Goal: Task Accomplishment & Management: Manage account settings

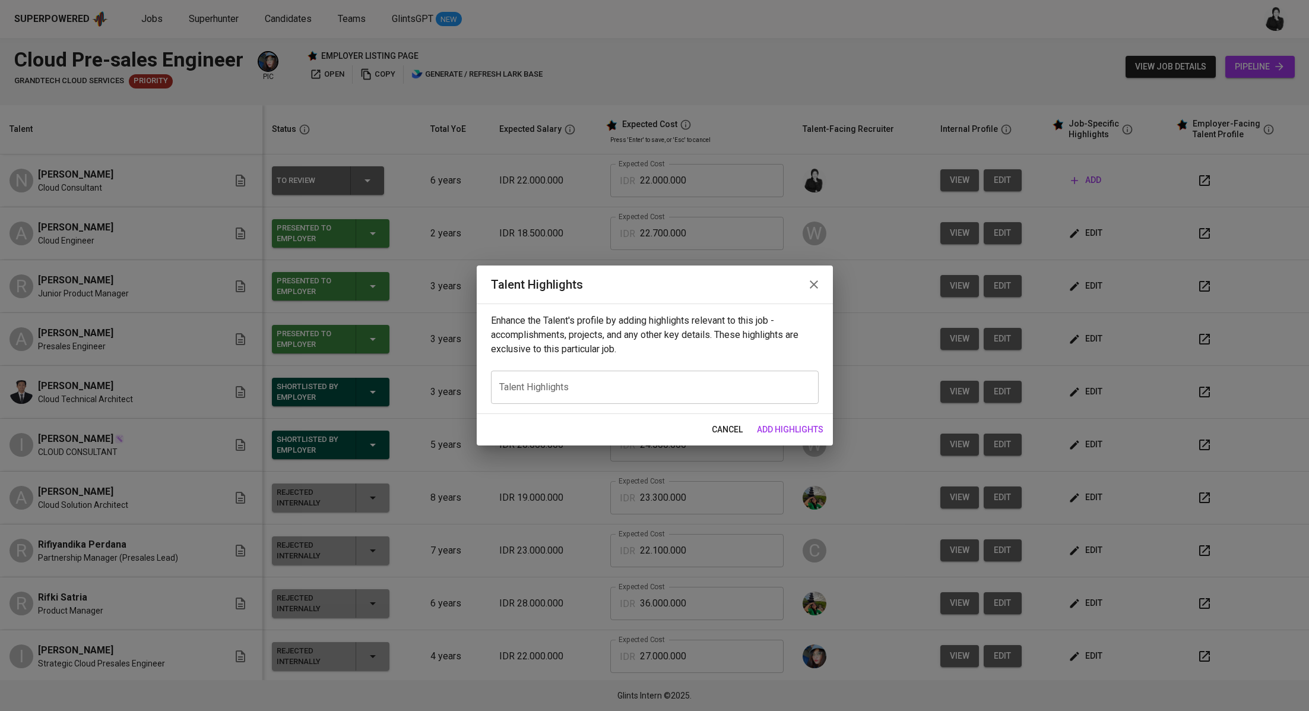
click at [697, 391] on textarea at bounding box center [654, 387] width 311 height 11
paste textarea "Lore’i dol sitamet consect adip **Elits’d** eius temporin: --- Utla etdo m aliq…"
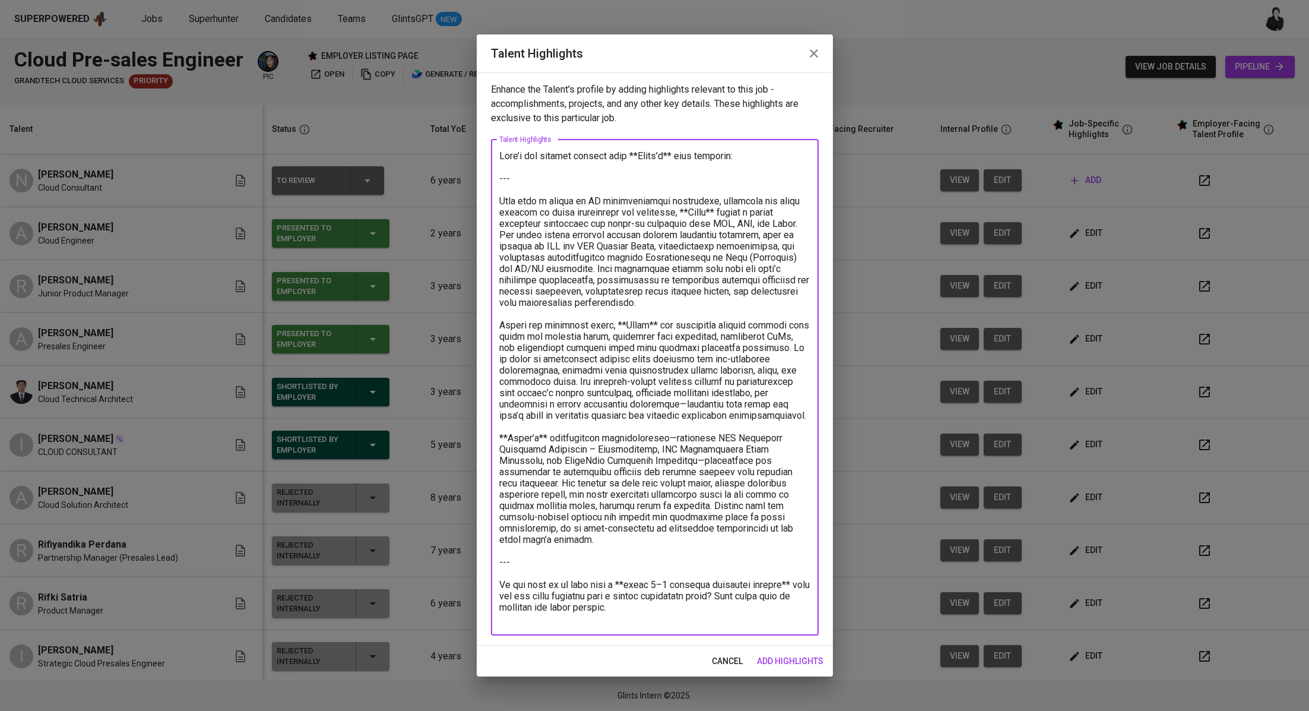
drag, startPoint x: 500, startPoint y: 199, endPoint x: 489, endPoint y: 145, distance: 55.1
click at [489, 145] on div "Enhance the Talent's profile by adding highlights relevant to this job - accomp…" at bounding box center [655, 358] width 356 height 573
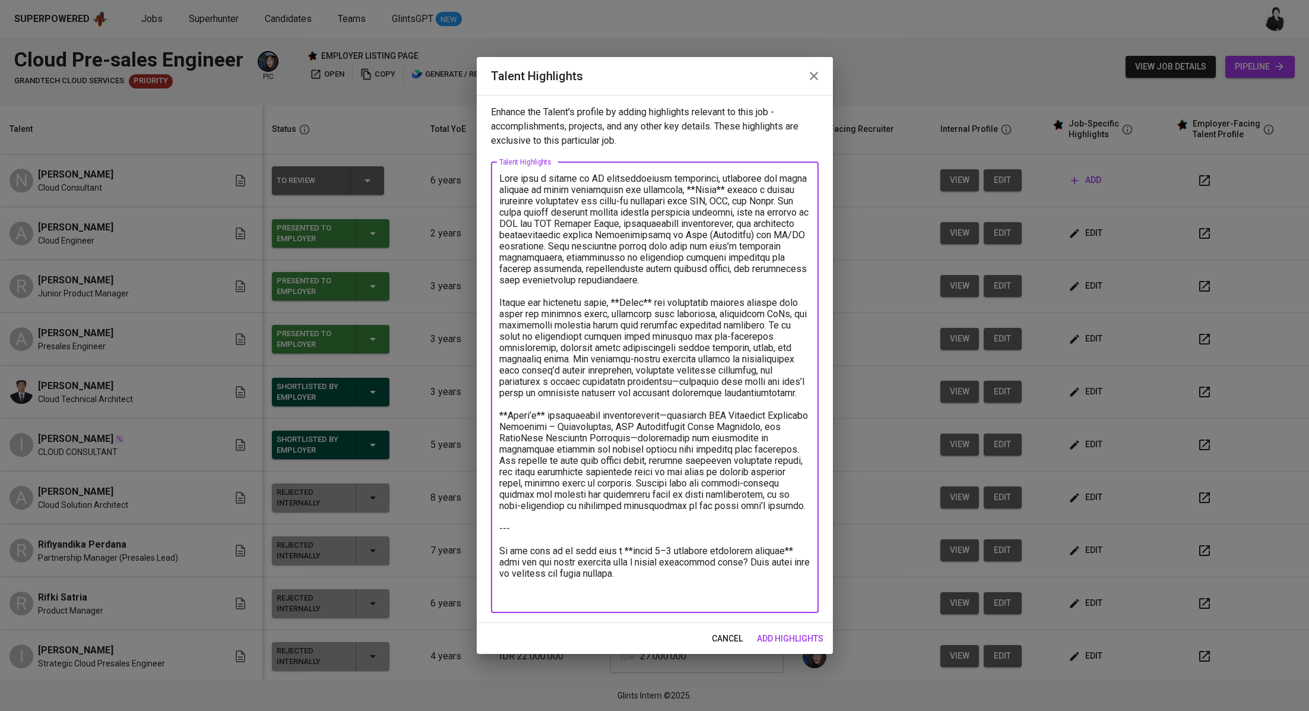
click at [697, 188] on textarea at bounding box center [654, 387] width 311 height 429
drag, startPoint x: 579, startPoint y: 244, endPoint x: 628, endPoint y: 289, distance: 66.4
click at [628, 289] on textarea at bounding box center [654, 387] width 311 height 429
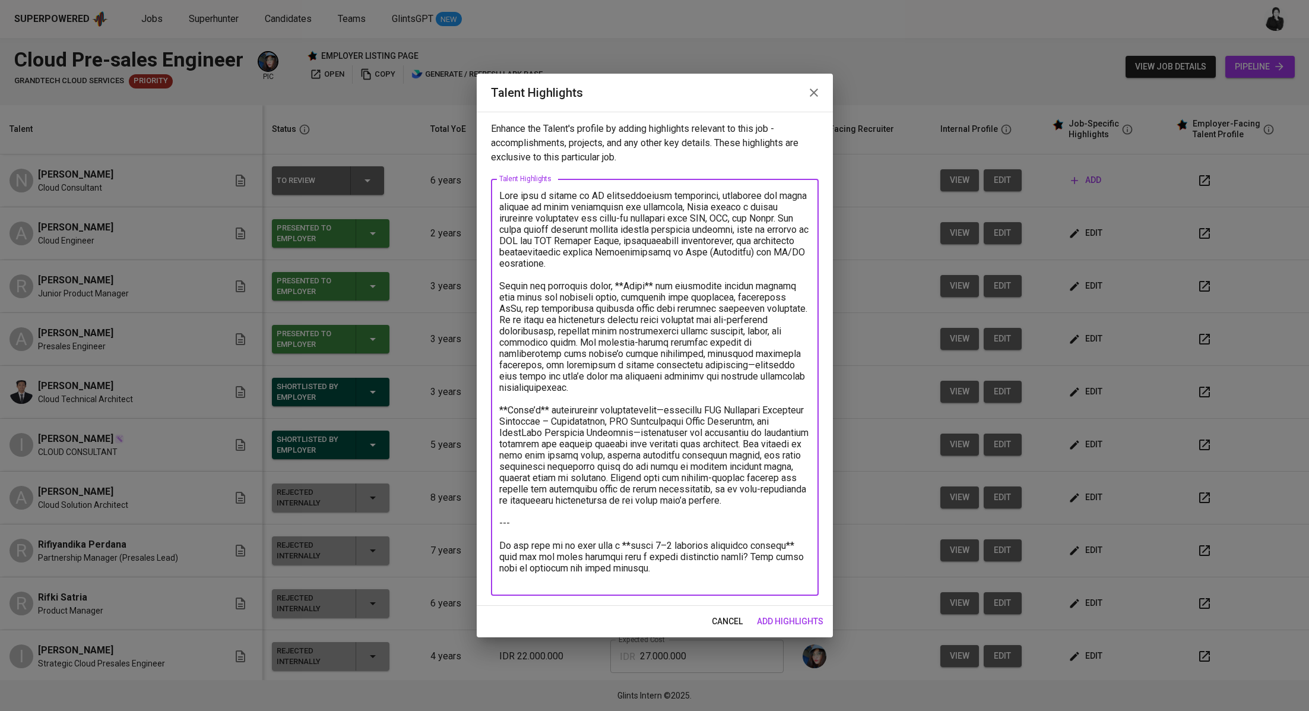
click at [627, 283] on textarea at bounding box center [654, 387] width 311 height 395
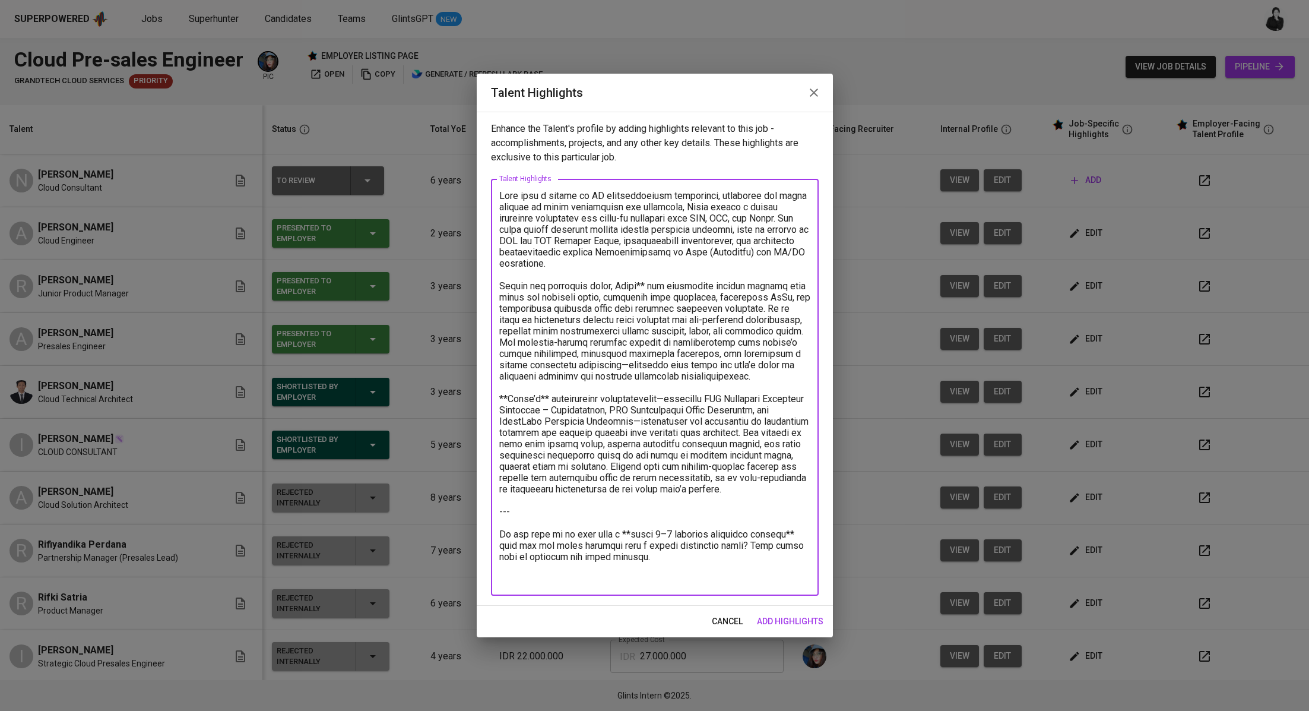
click at [646, 283] on textarea at bounding box center [654, 387] width 311 height 395
drag, startPoint x: 548, startPoint y: 408, endPoint x: 565, endPoint y: 376, distance: 35.9
click at [548, 407] on textarea at bounding box center [654, 387] width 311 height 395
click at [507, 403] on textarea at bounding box center [654, 387] width 311 height 395
drag, startPoint x: 797, startPoint y: 503, endPoint x: 795, endPoint y: 580, distance: 77.2
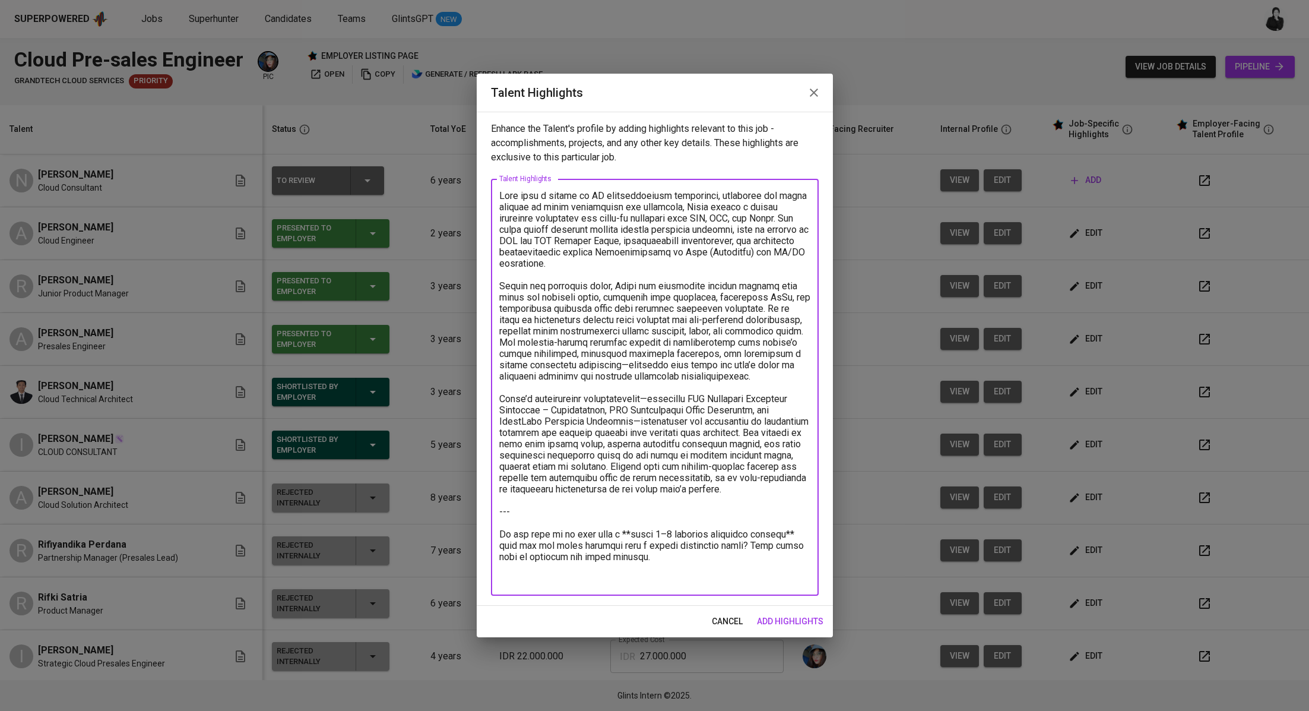
click at [795, 580] on textarea at bounding box center [654, 387] width 311 height 395
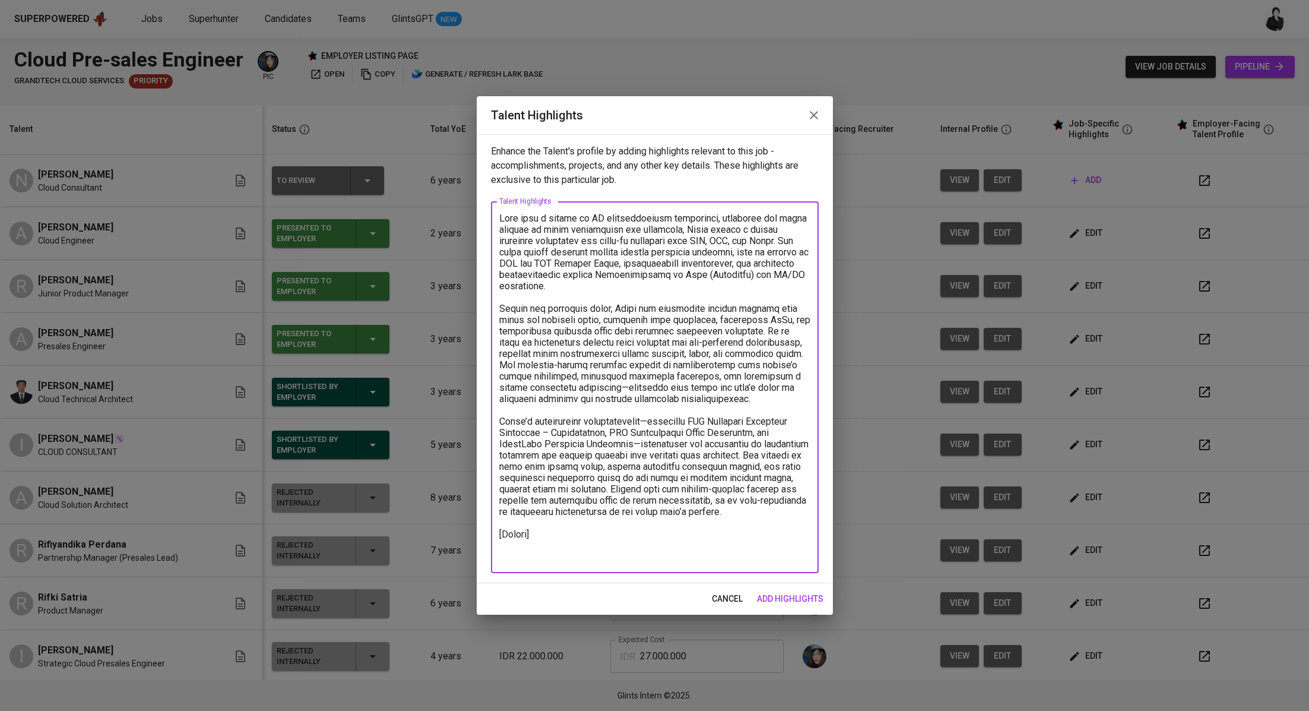
paste textarea "https://glints.sg.larksuite.com/file/Xgx5bxxObouPrmx7rGnlIGANgZE?from=from_copy…"
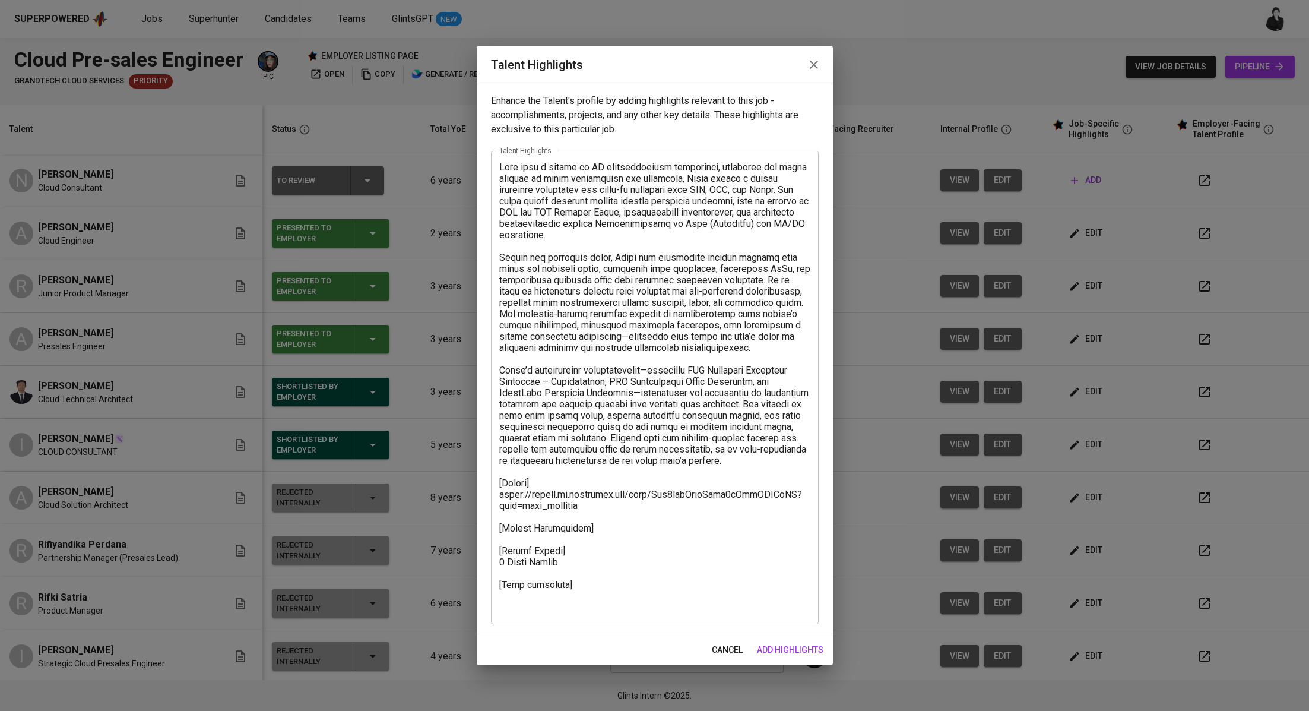
click at [529, 605] on textarea at bounding box center [654, 386] width 311 height 451
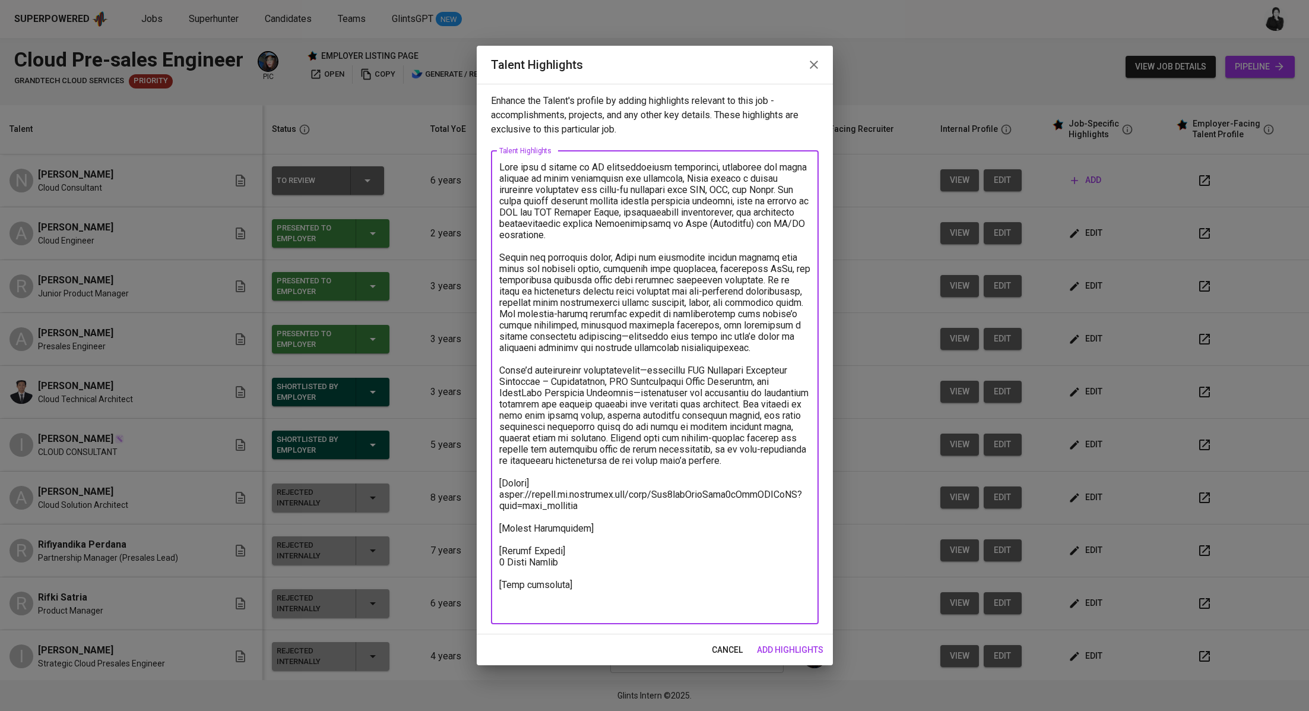
paste textarea "https://glints.sg.larksuite.com/minutes/obsg8l7d18x2m28g8x988ny5?from=from_copy…"
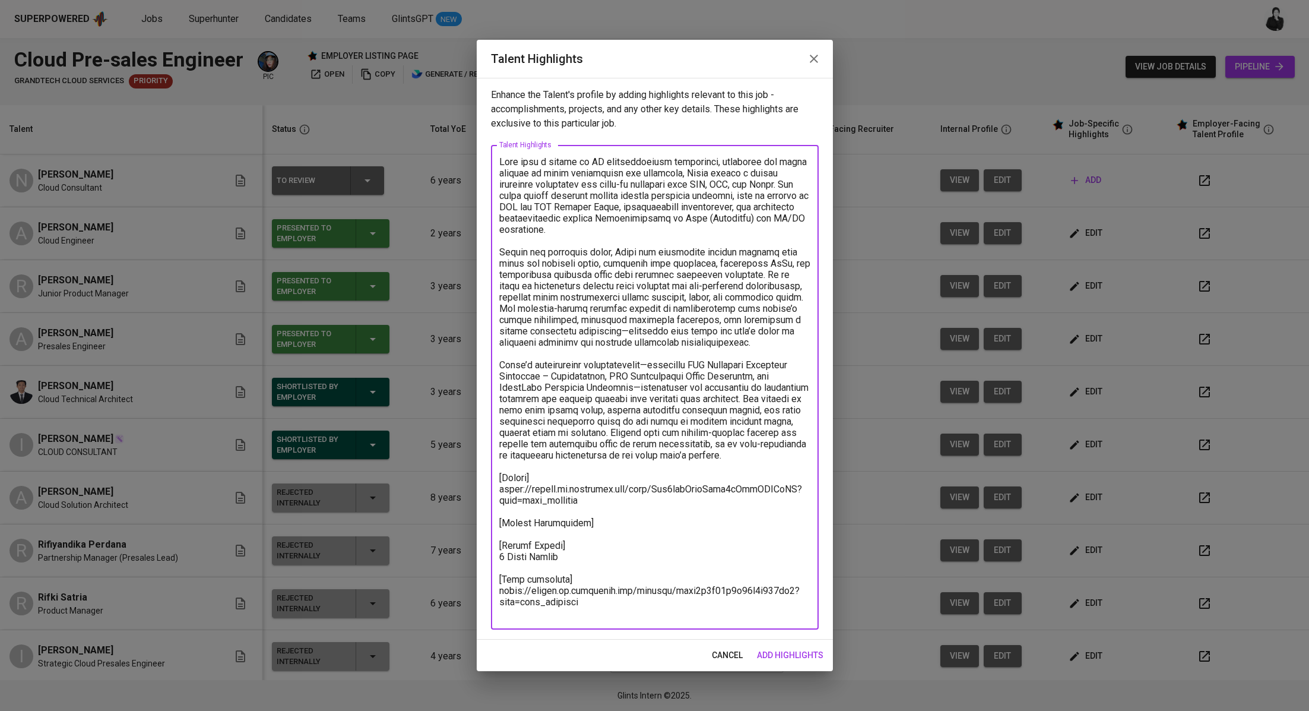
type textarea "With over a decade of IT infrastructure experience, including six years focused…"
click at [770, 648] on span "add highlights" at bounding box center [790, 655] width 66 height 15
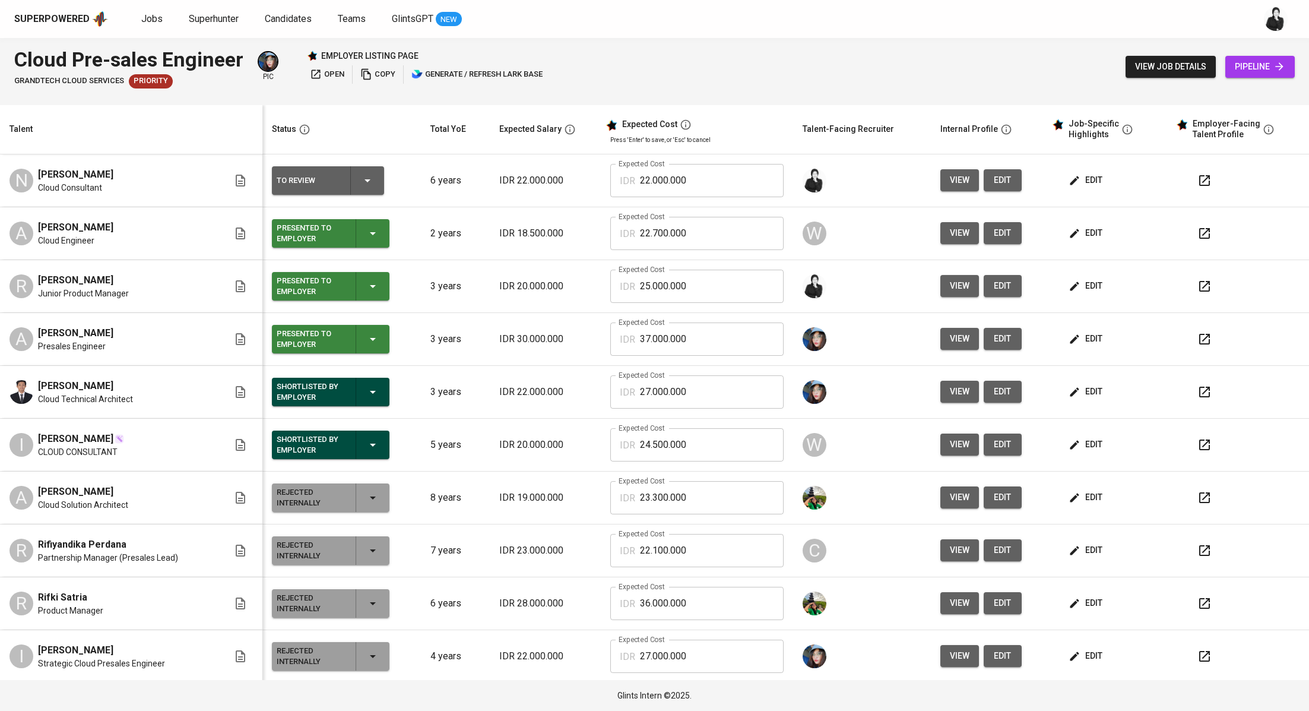
click at [1200, 177] on button "button" at bounding box center [1204, 180] width 28 height 28
click at [984, 181] on button "edit" at bounding box center [1003, 180] width 38 height 22
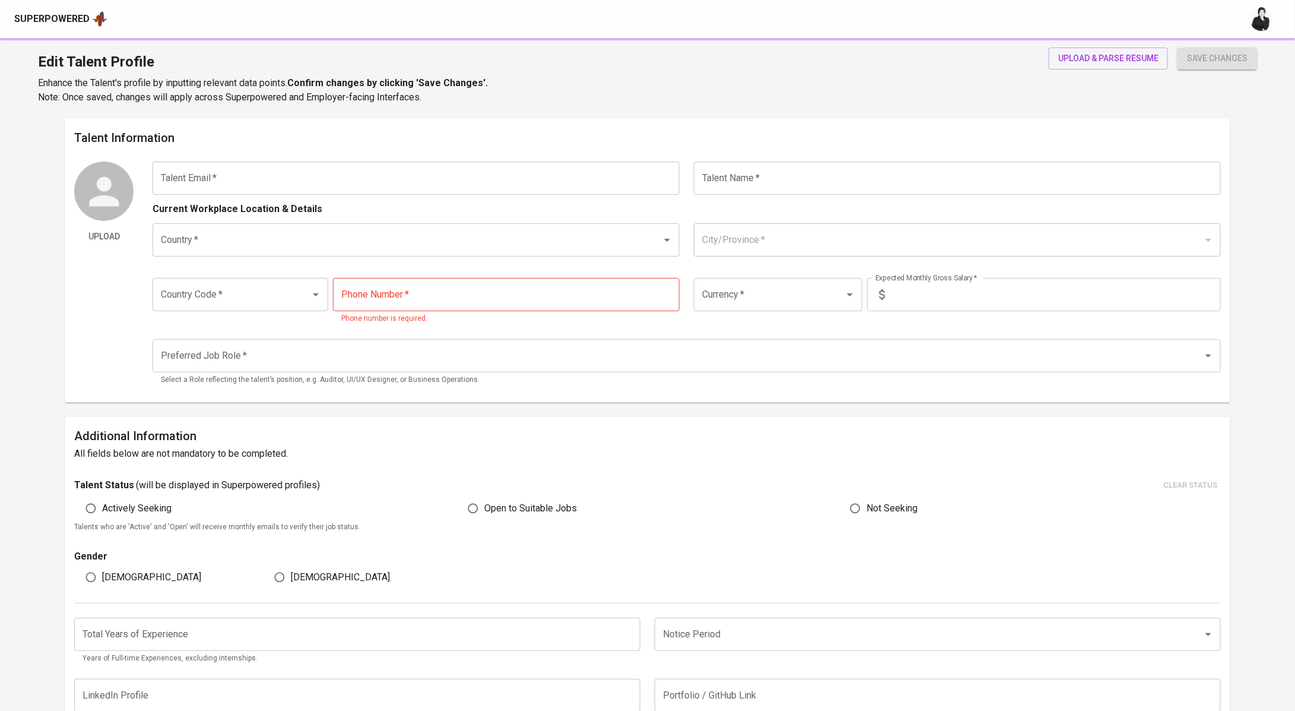
type input "[PERSON_NAME][EMAIL_ADDRESS][PERSON_NAME][DOMAIN_NAME]"
type input "[PERSON_NAME] [PERSON_NAME]"
type input "[GEOGRAPHIC_DATA]"
type input "[GEOGRAPHIC_DATA], [GEOGRAPHIC_DATA]"
type input "+62"
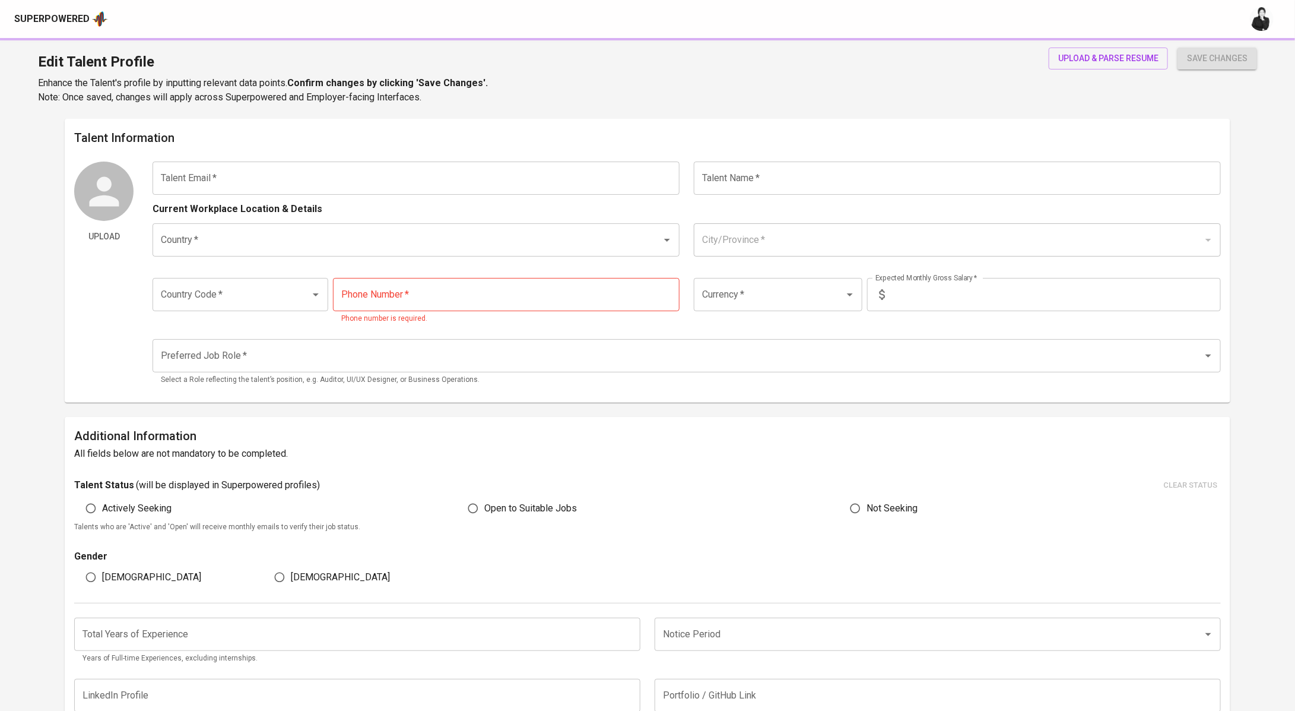
type input "[PHONE_NUMBER]"
type input "IDR"
type input "Devops Engineer"
radio input "true"
type input "6"
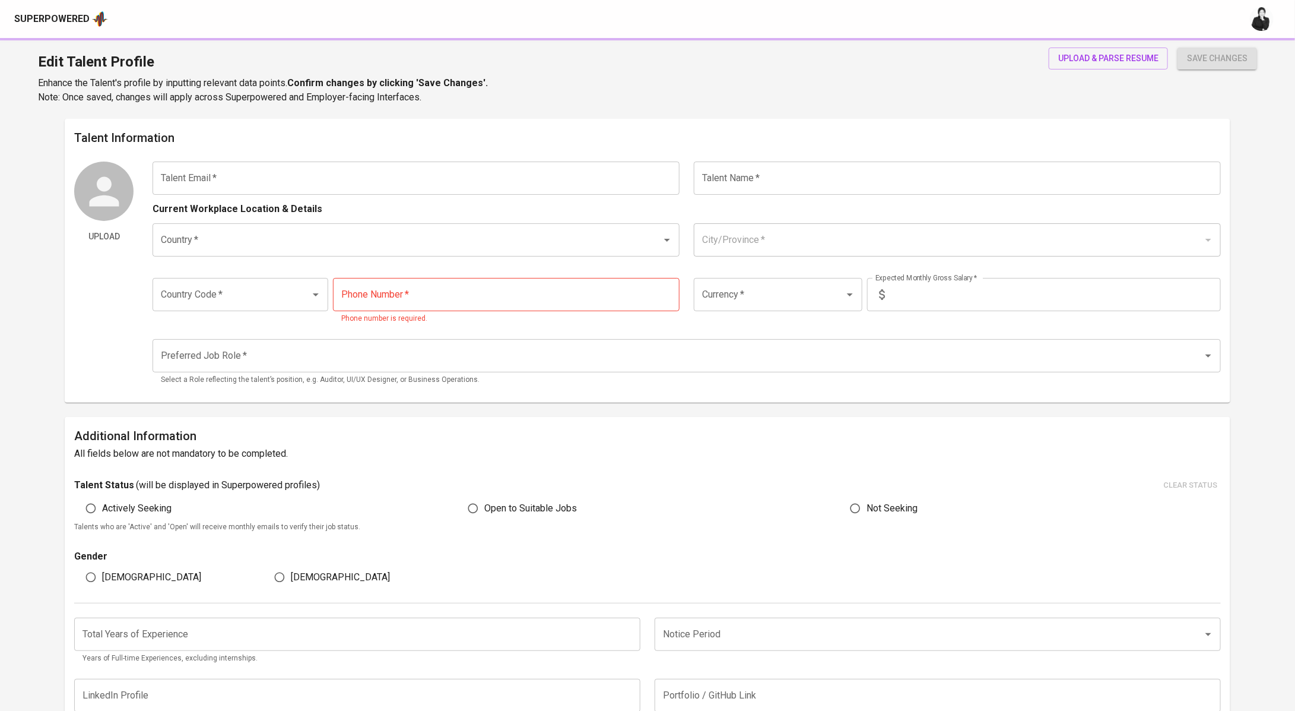
type input "1 Month"
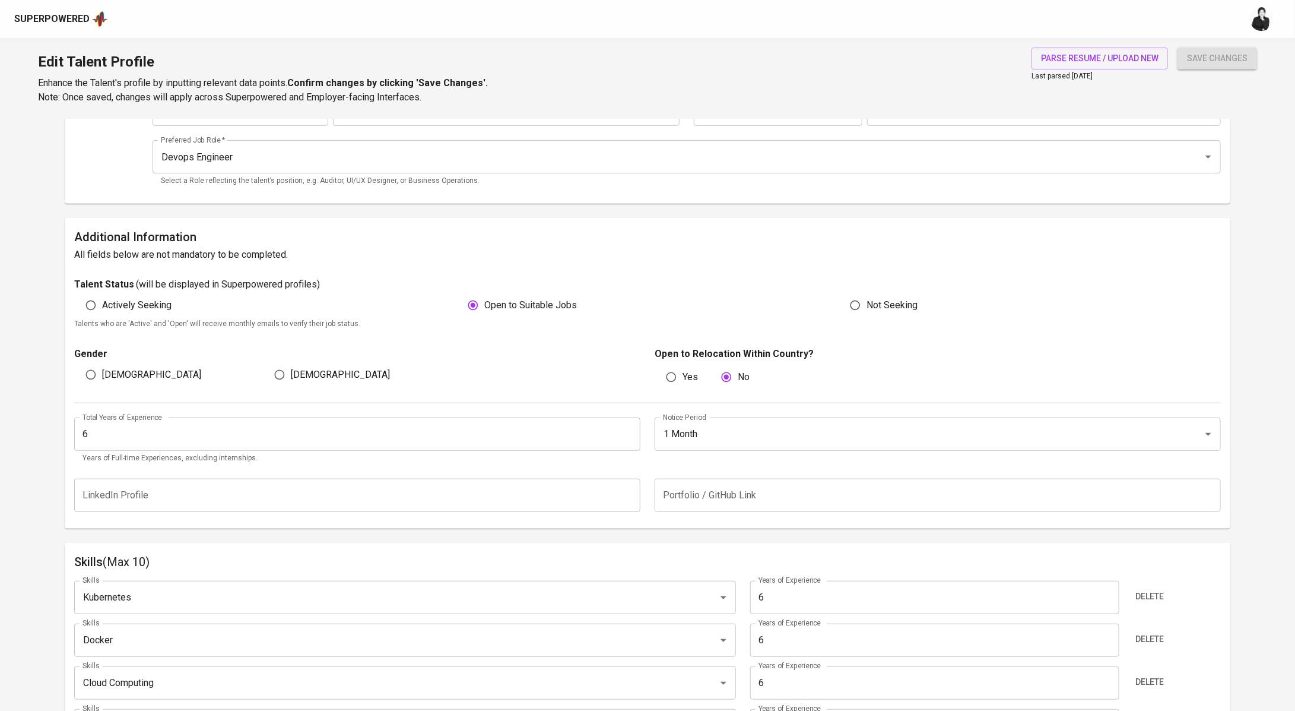
scroll to position [240, 0]
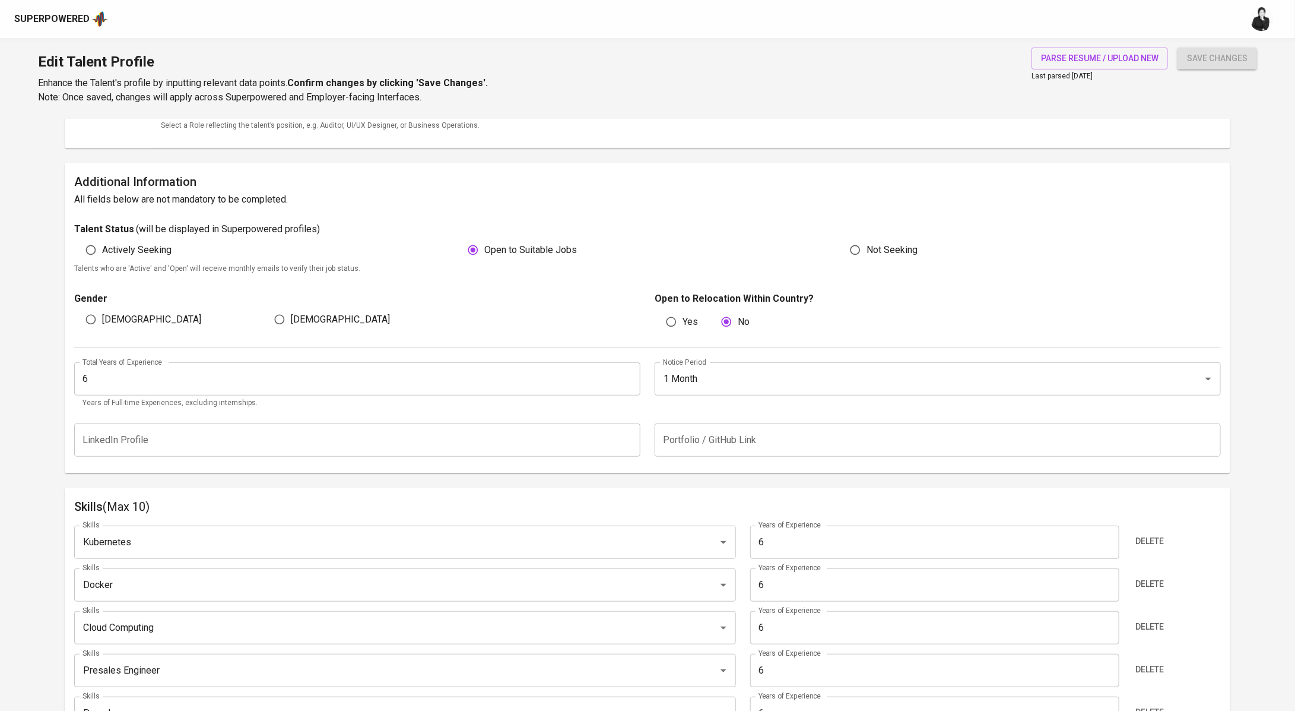
click at [115, 378] on input "6" at bounding box center [357, 378] width 566 height 33
type input "10"
click at [1183, 56] on button "save changes" at bounding box center [1218, 58] width 80 height 22
